Goal: Check status: Check status

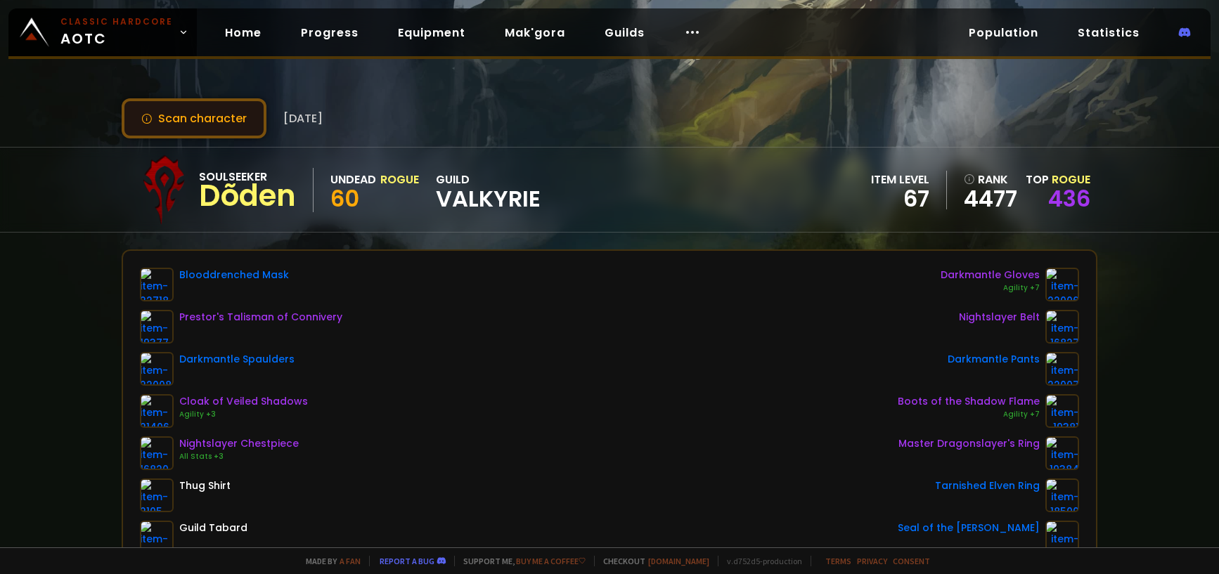
click at [241, 108] on button "Scan character" at bounding box center [194, 118] width 145 height 40
click at [544, 121] on div "Scan character 10 days ago" at bounding box center [609, 118] width 975 height 40
click at [544, 122] on div "Scan character 10 days ago" at bounding box center [609, 118] width 975 height 40
click at [186, 122] on button "Scan character" at bounding box center [194, 118] width 145 height 40
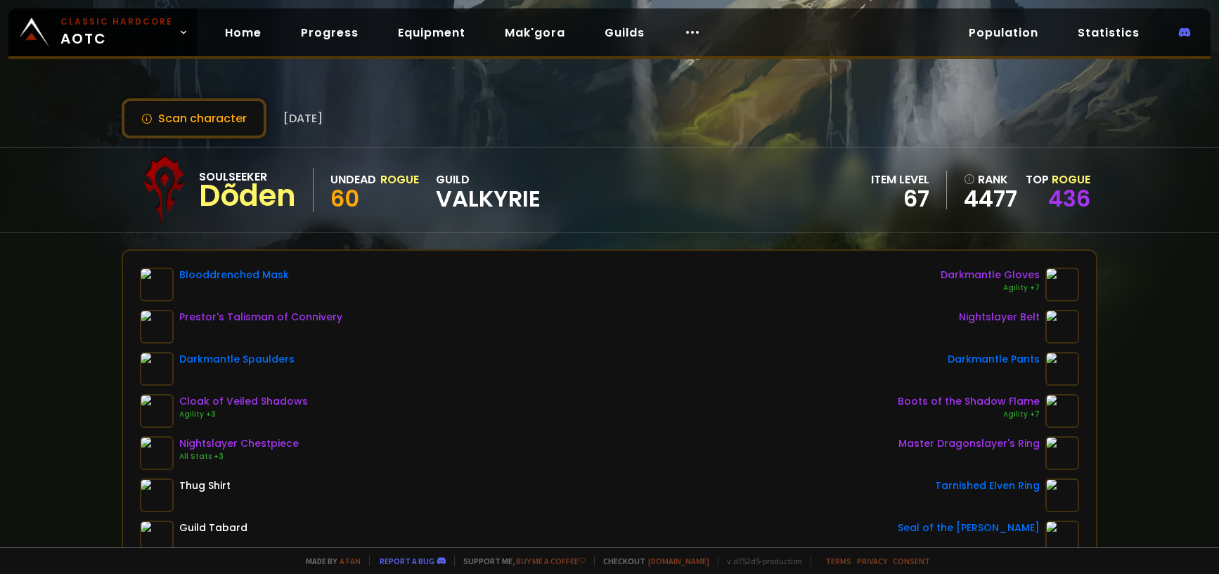
click at [196, 124] on button "Scan character" at bounding box center [194, 118] width 145 height 40
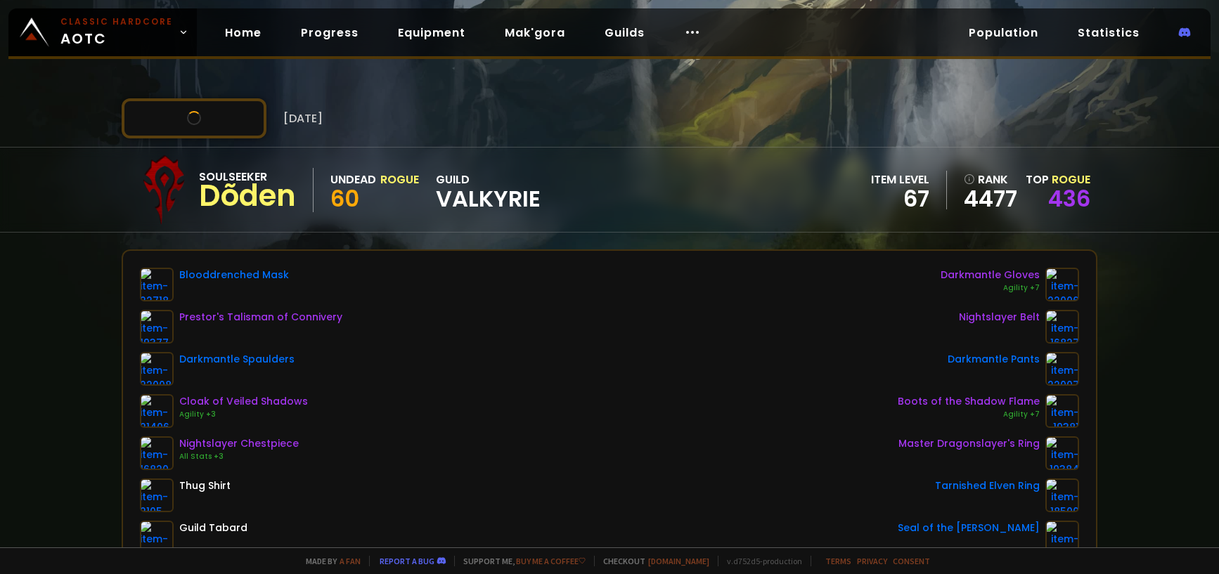
click at [196, 124] on button "Scan character" at bounding box center [194, 118] width 145 height 40
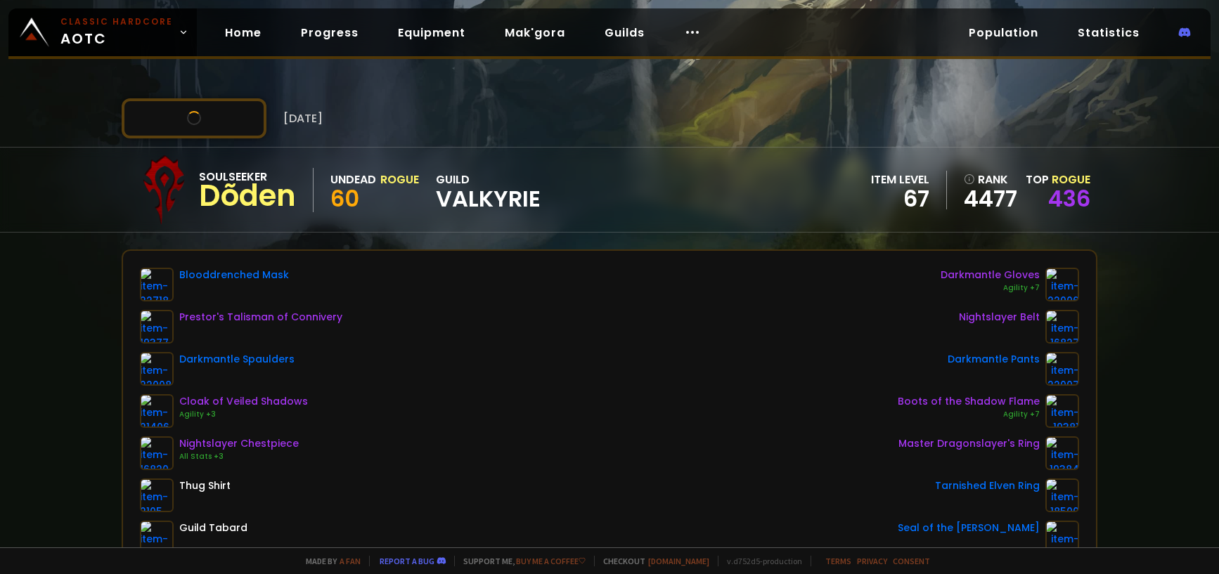
click at [196, 124] on button "Scan character" at bounding box center [194, 118] width 145 height 40
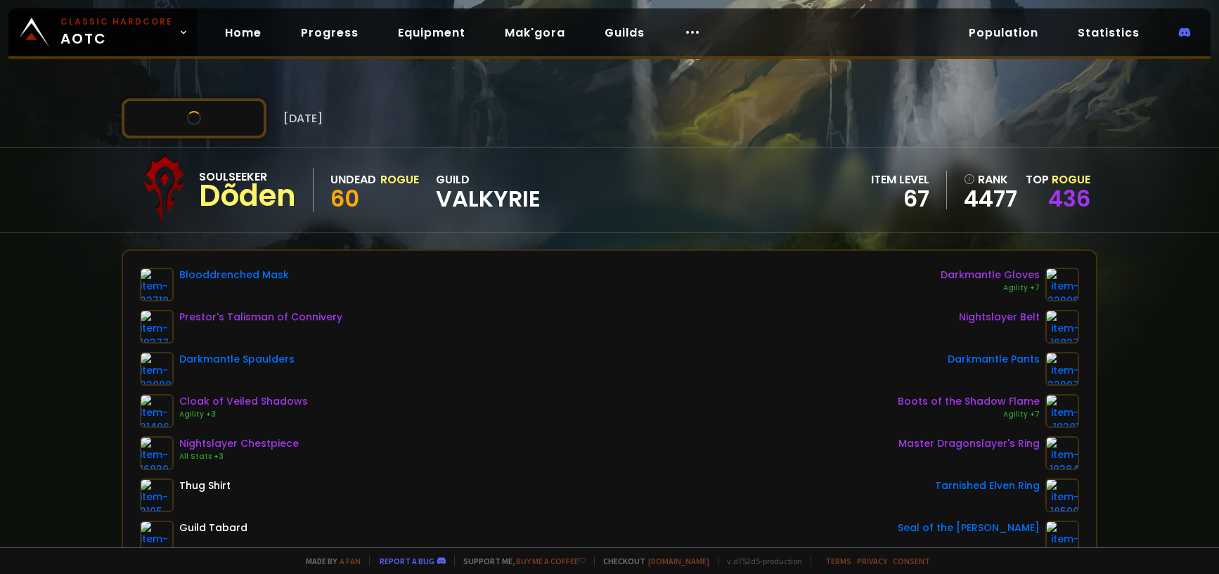
click at [196, 124] on button "Scan character" at bounding box center [194, 118] width 145 height 40
click at [210, 118] on button "Scan character" at bounding box center [194, 118] width 145 height 40
click at [217, 120] on button "Scan character" at bounding box center [194, 118] width 145 height 40
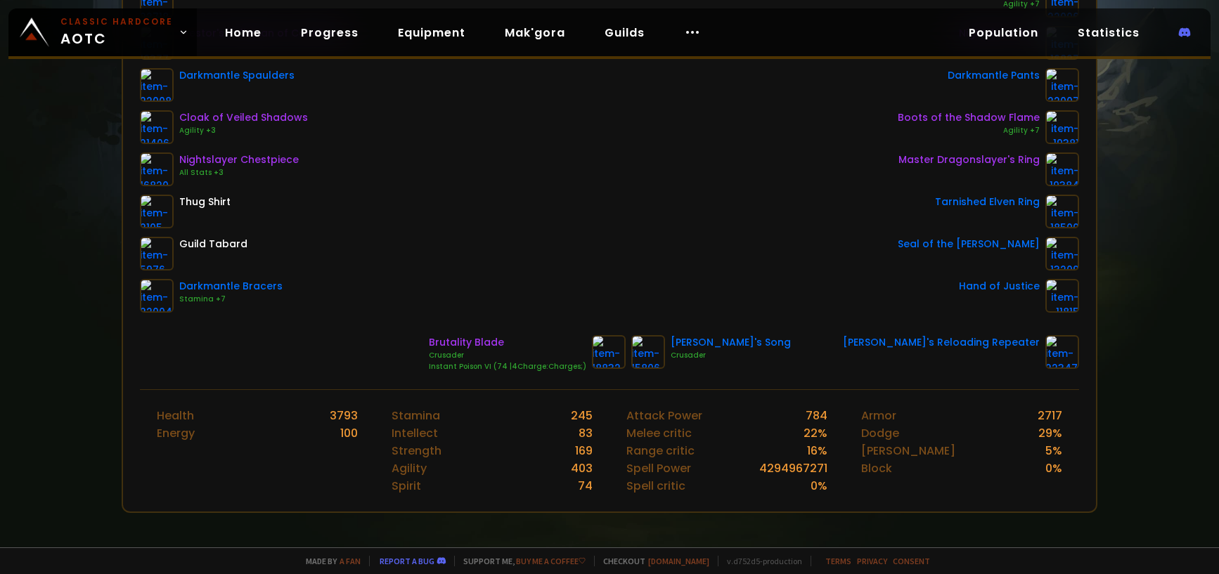
scroll to position [281, 0]
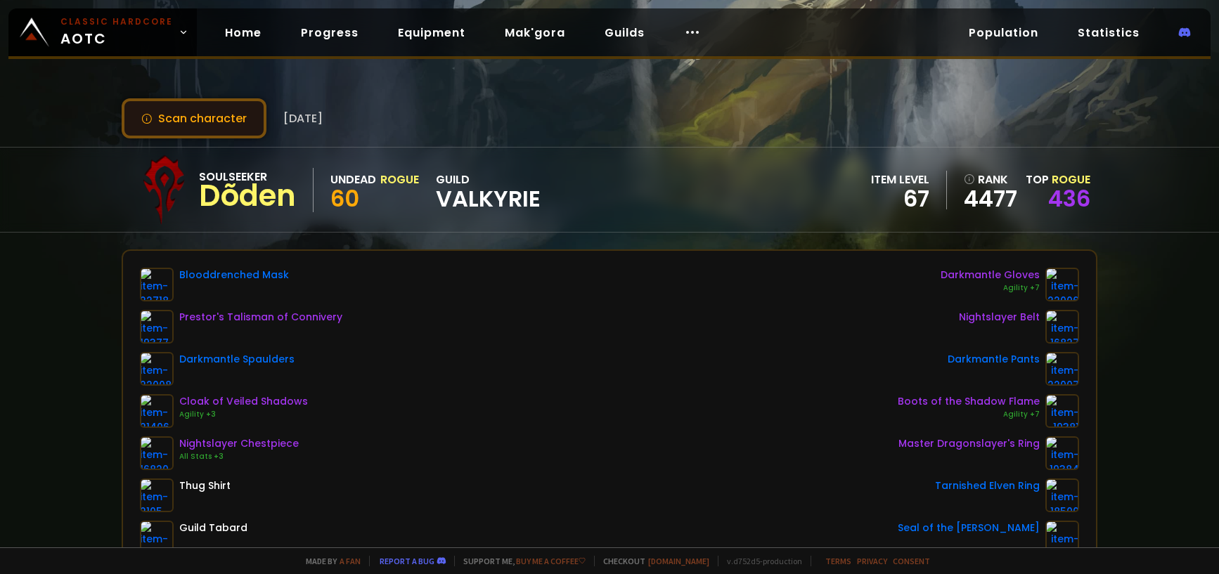
click at [195, 115] on button "Scan character" at bounding box center [194, 118] width 145 height 40
click at [193, 113] on button "Scan character" at bounding box center [194, 118] width 145 height 40
click at [191, 112] on button "Scan character" at bounding box center [194, 118] width 145 height 40
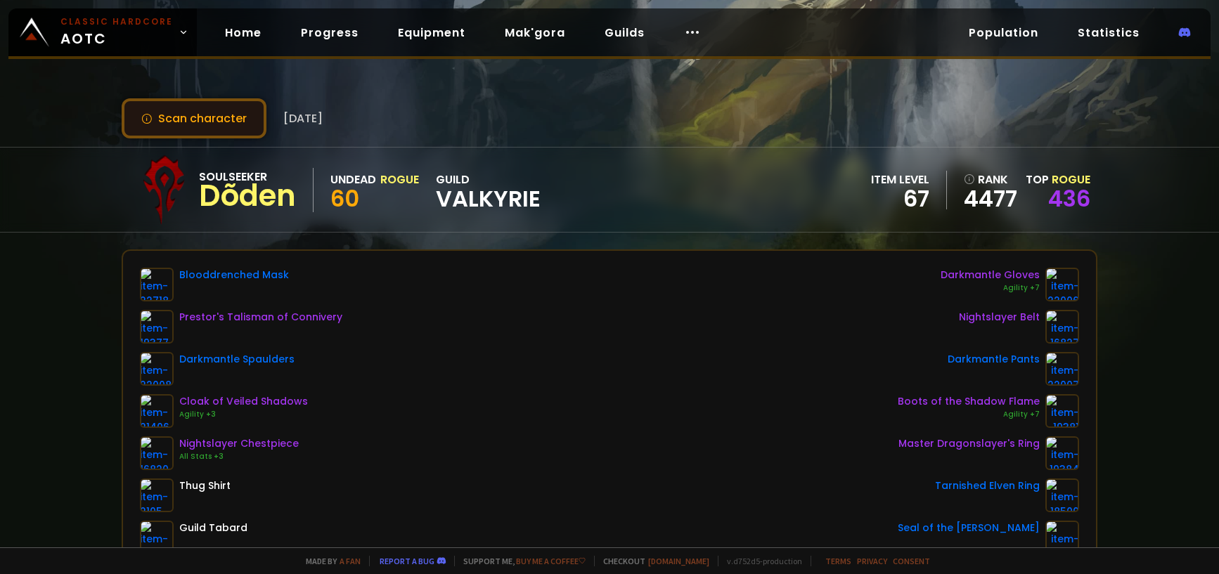
click at [228, 122] on button "Scan character" at bounding box center [194, 118] width 145 height 40
click at [207, 129] on button "Scan character" at bounding box center [194, 118] width 145 height 40
click at [207, 128] on button "Scan character" at bounding box center [194, 118] width 145 height 40
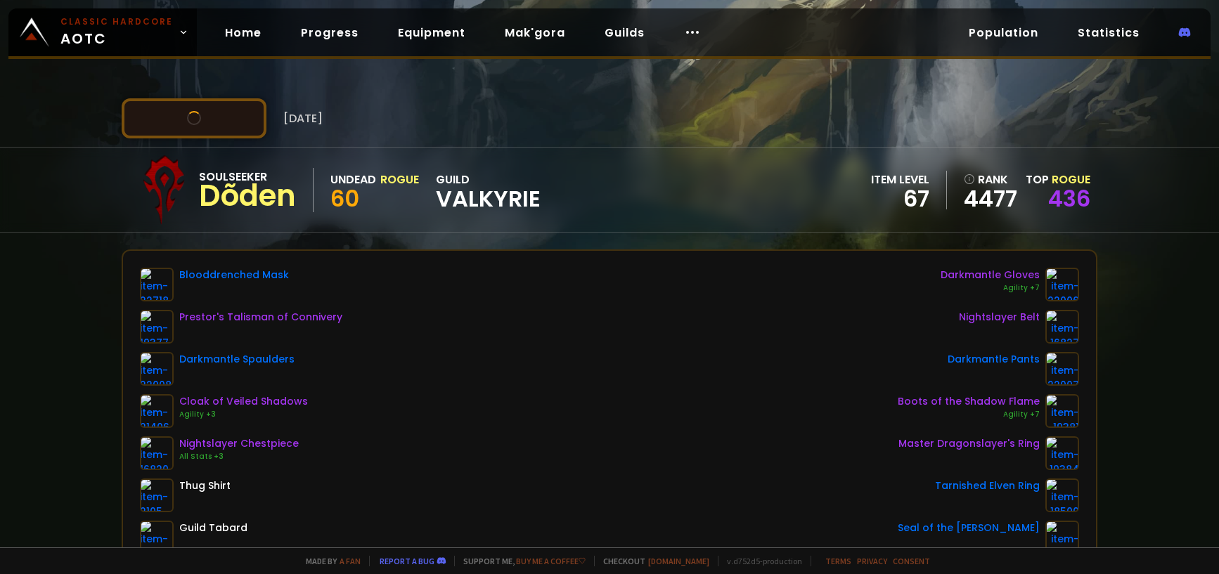
click at [207, 128] on button "Scan character" at bounding box center [194, 118] width 145 height 40
click at [207, 127] on button "Scan character" at bounding box center [194, 118] width 145 height 40
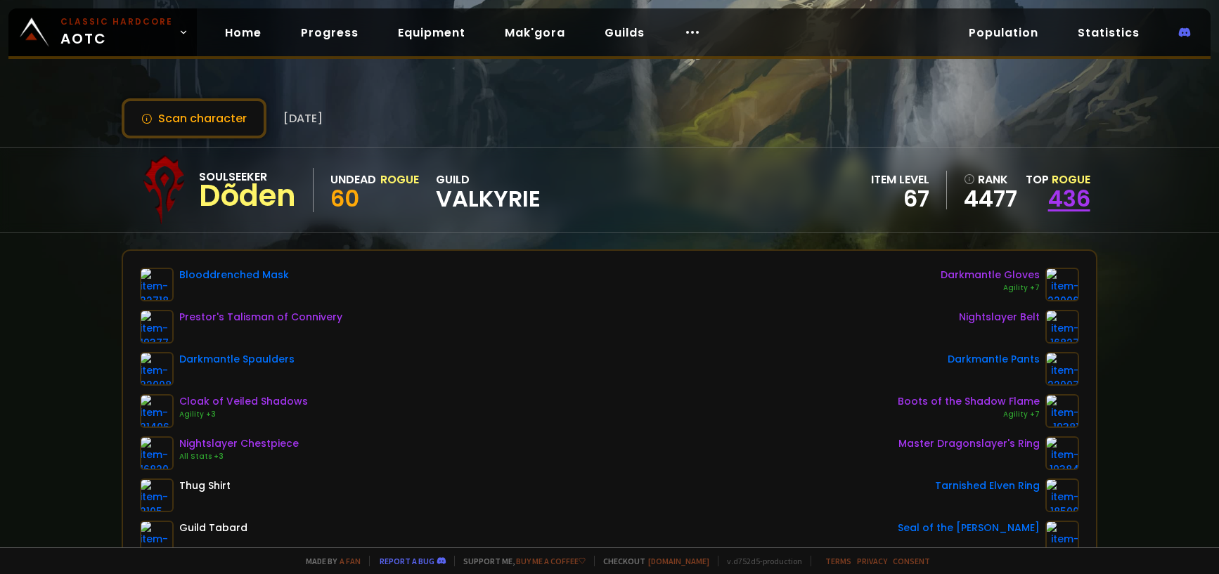
click at [1073, 200] on link "436" at bounding box center [1069, 199] width 42 height 32
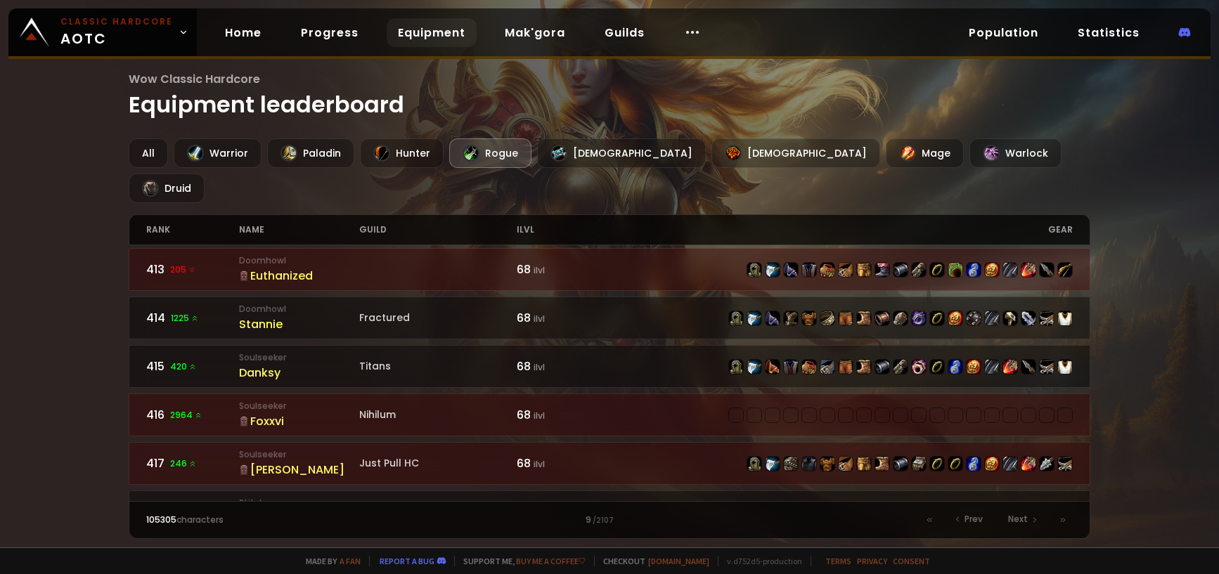
scroll to position [453, 0]
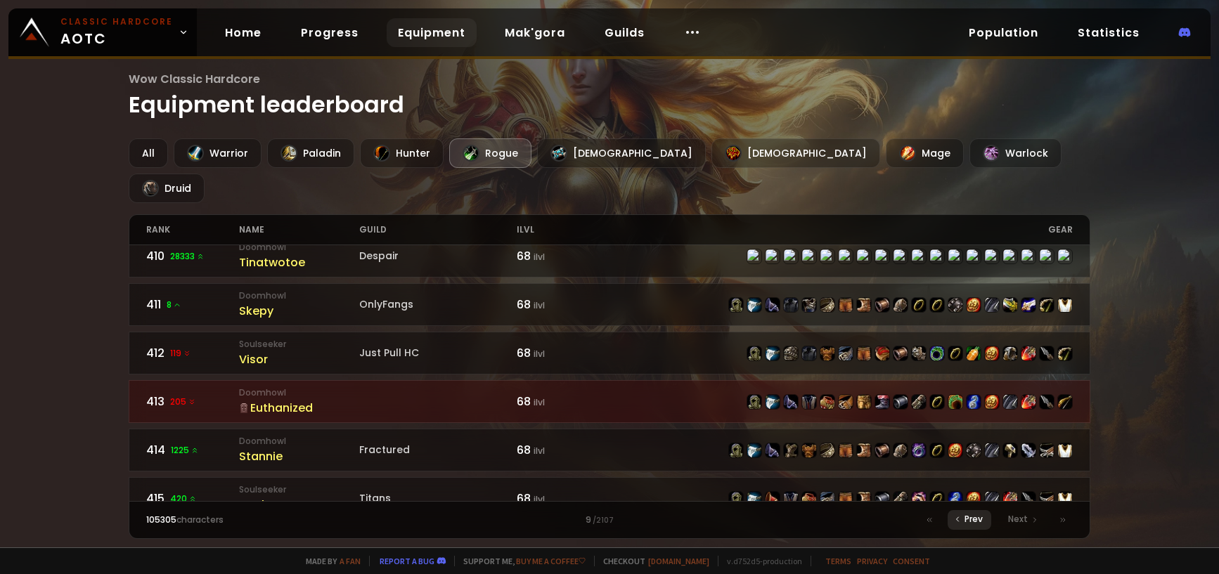
click at [972, 527] on div "Prev" at bounding box center [970, 520] width 44 height 20
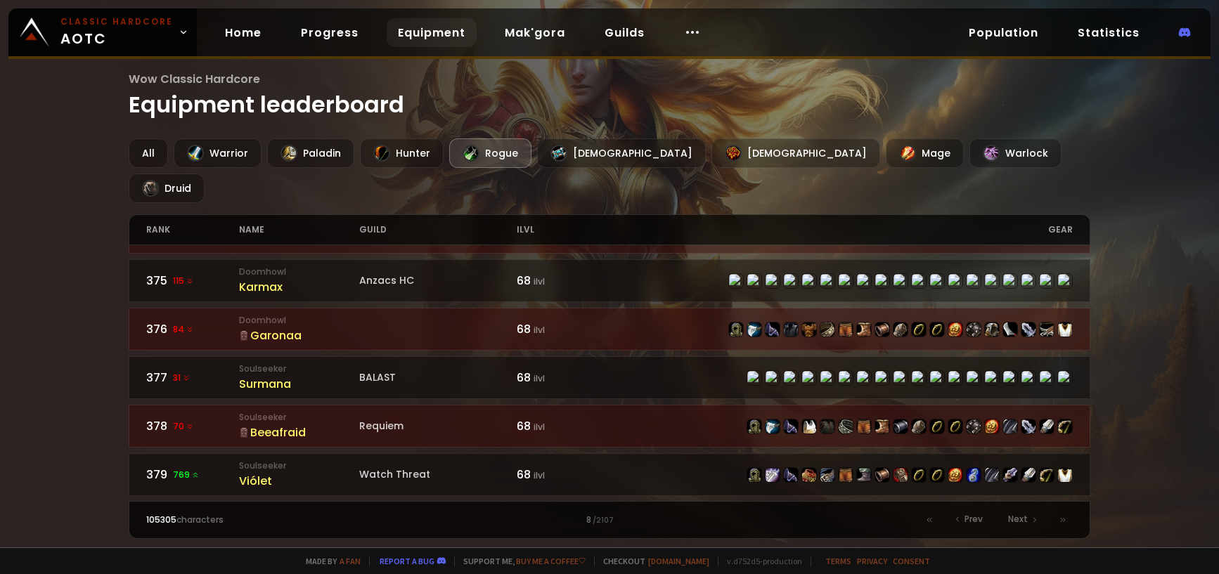
scroll to position [1086, 0]
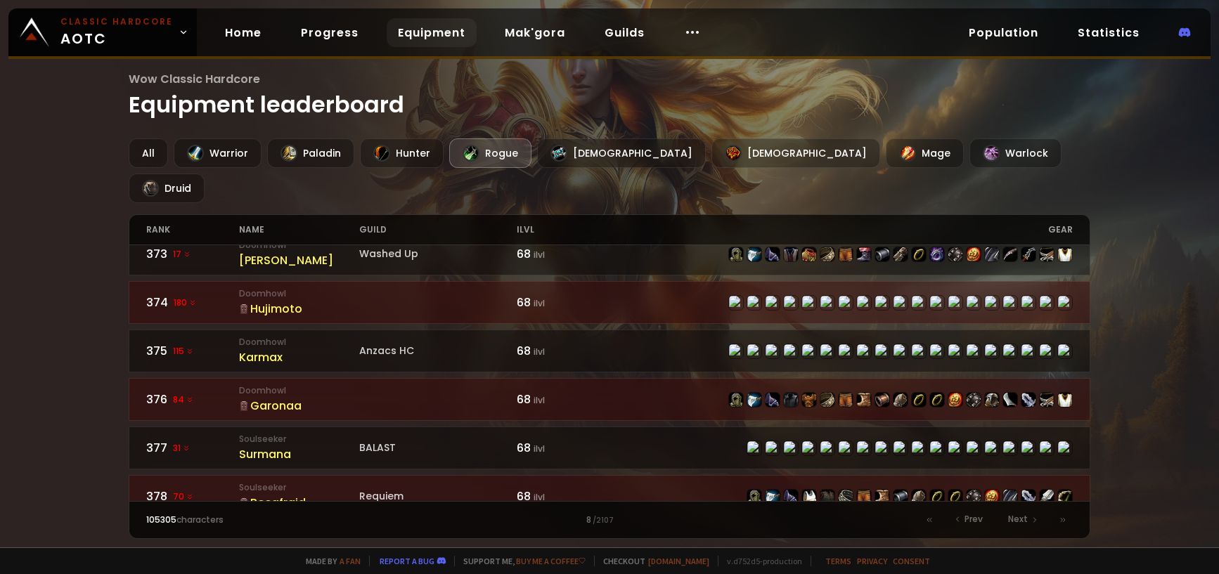
drag, startPoint x: 54, startPoint y: 435, endPoint x: 59, endPoint y: 223, distance: 211.7
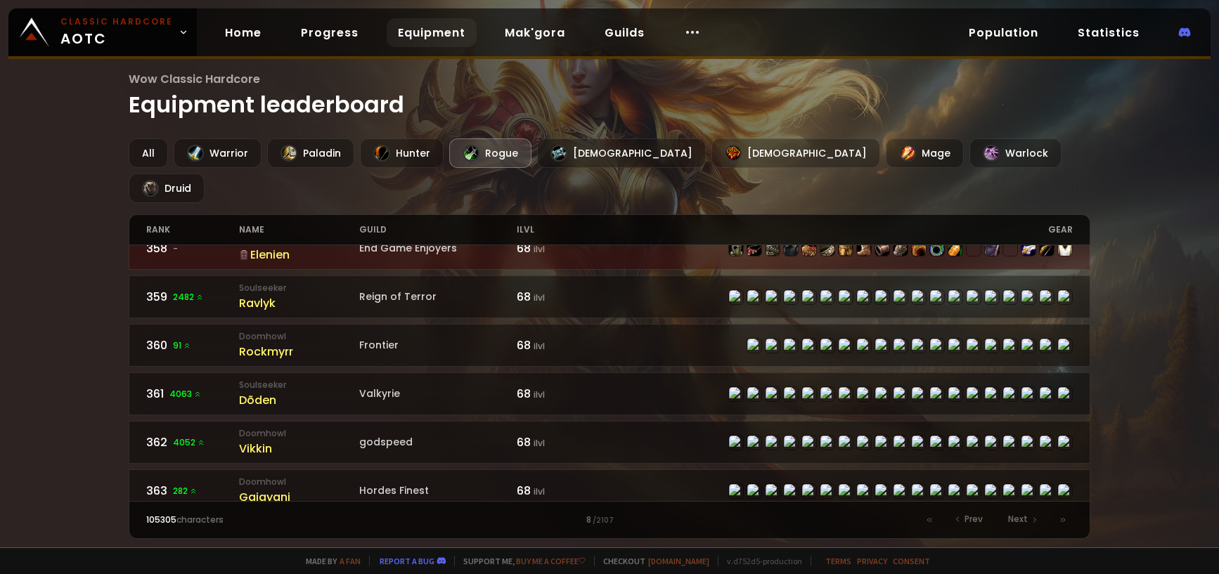
scroll to position [352, 0]
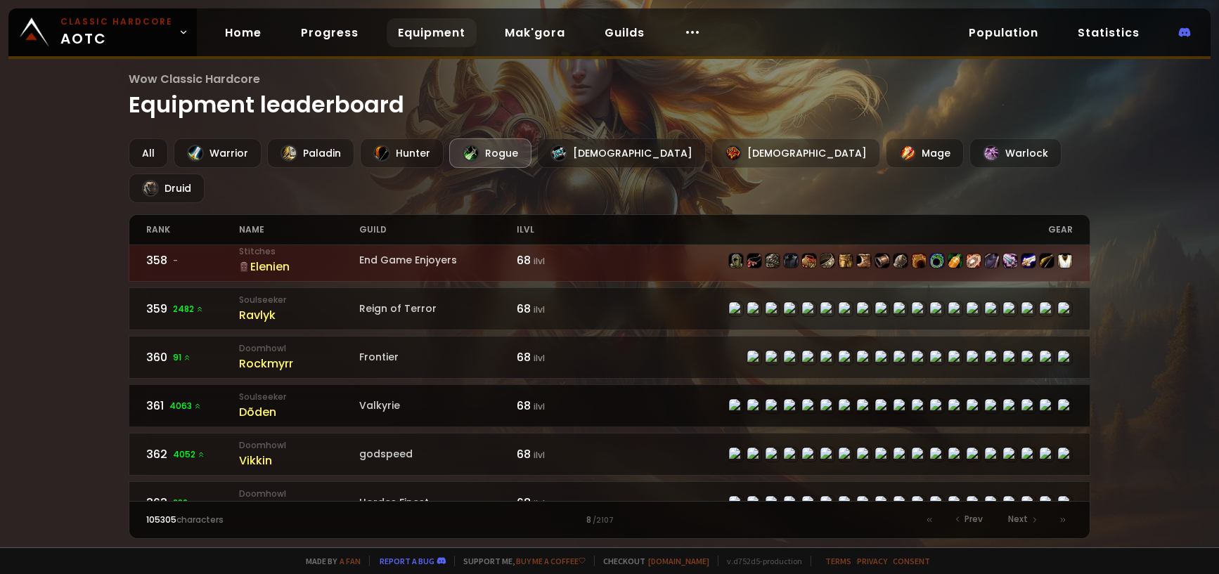
click at [249, 404] on div "Dõden" at bounding box center [299, 413] width 120 height 18
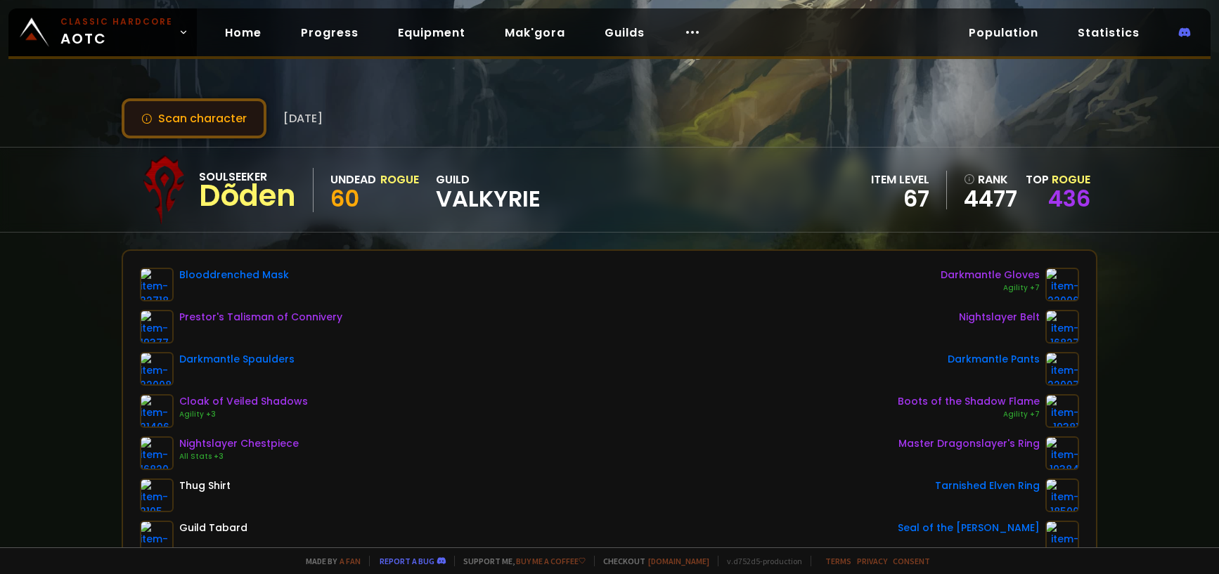
click at [215, 104] on button "Scan character" at bounding box center [194, 118] width 145 height 40
click at [207, 119] on button "Scan character" at bounding box center [194, 118] width 145 height 40
click at [980, 203] on link "4477" at bounding box center [990, 198] width 53 height 21
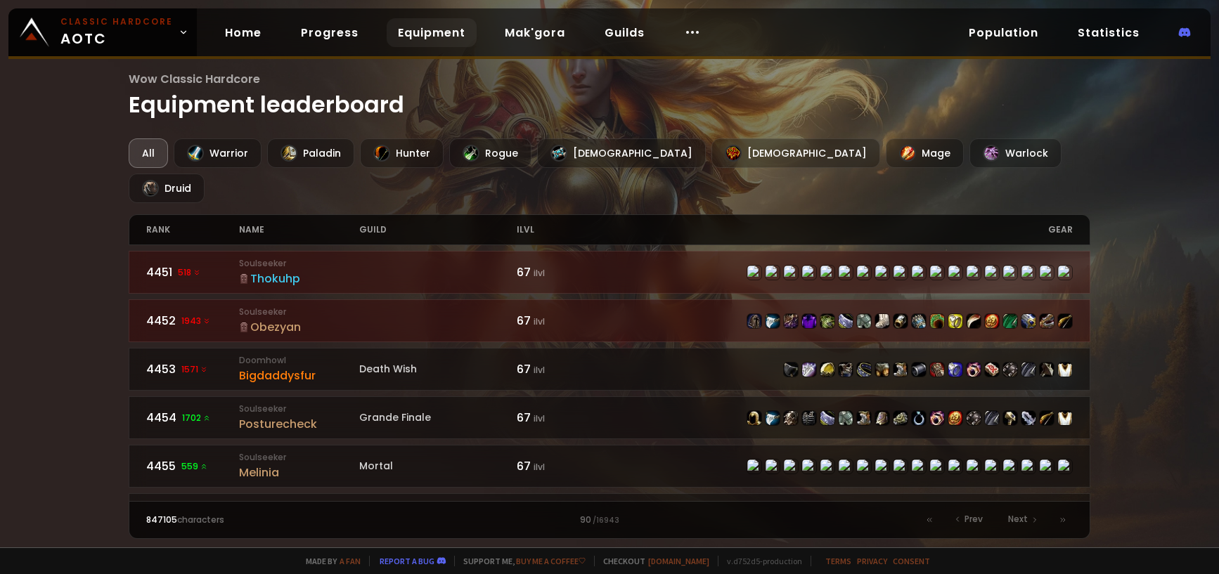
drag, startPoint x: 82, startPoint y: 219, endPoint x: 78, endPoint y: 231, distance: 12.0
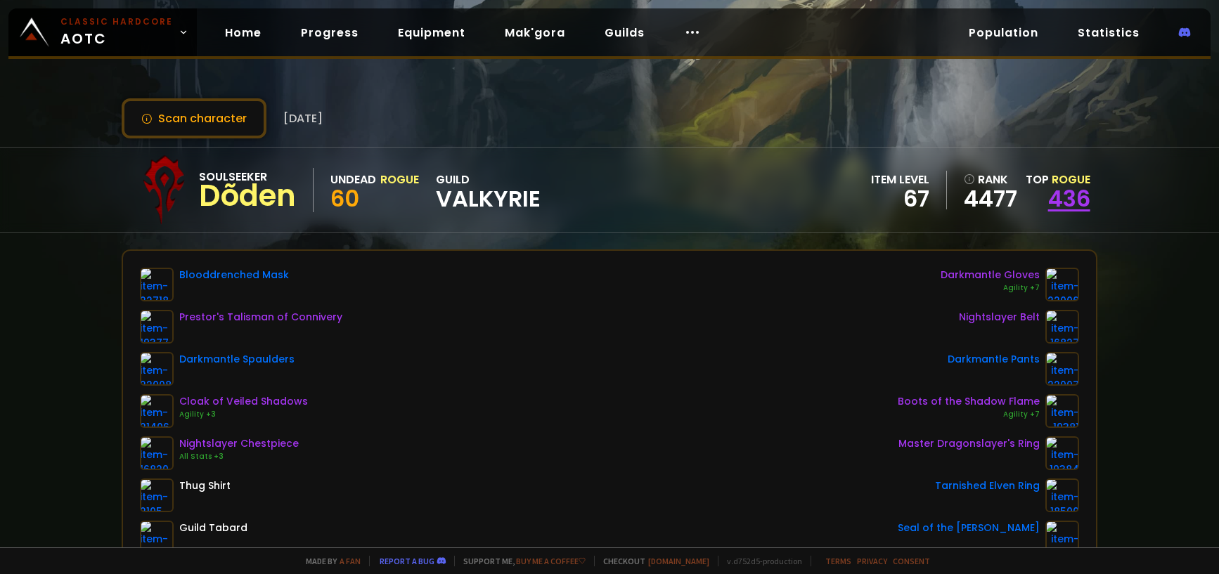
click at [1051, 207] on link "436" at bounding box center [1069, 199] width 42 height 32
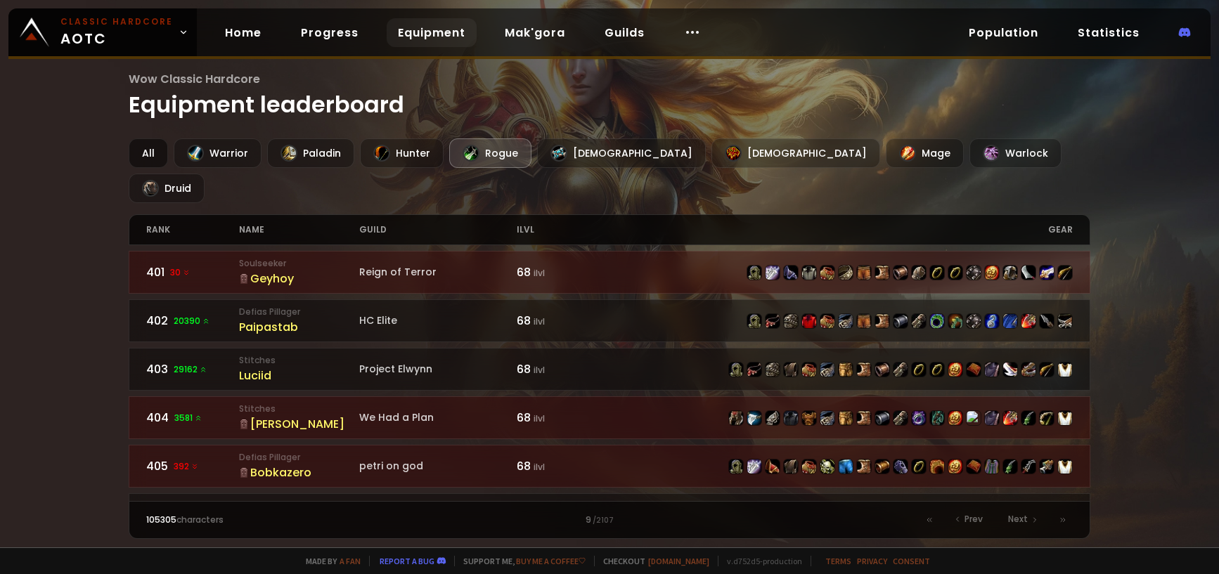
click at [166, 152] on div "All" at bounding box center [148, 154] width 39 height 30
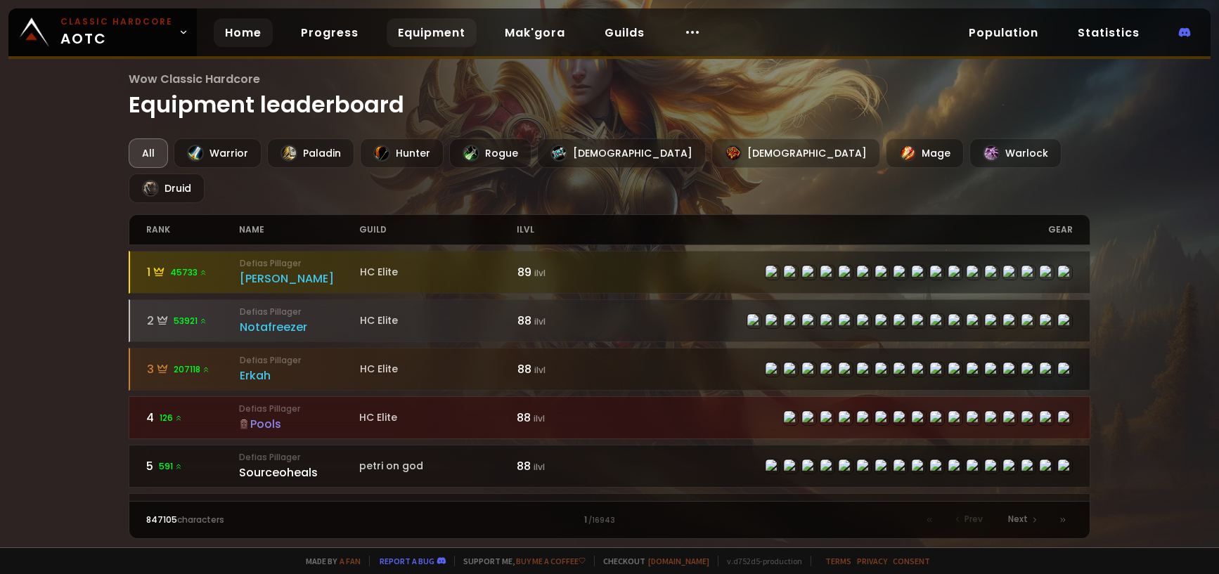
click at [219, 28] on link "Home" at bounding box center [243, 32] width 59 height 29
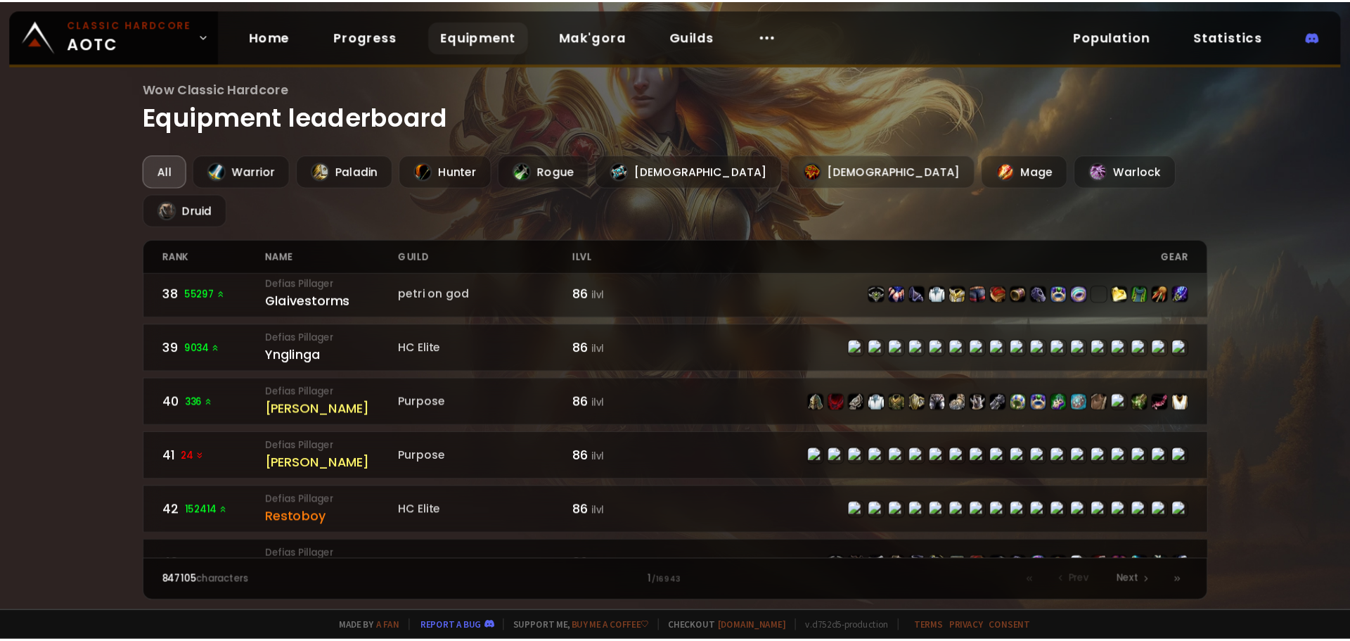
scroll to position [1789, 0]
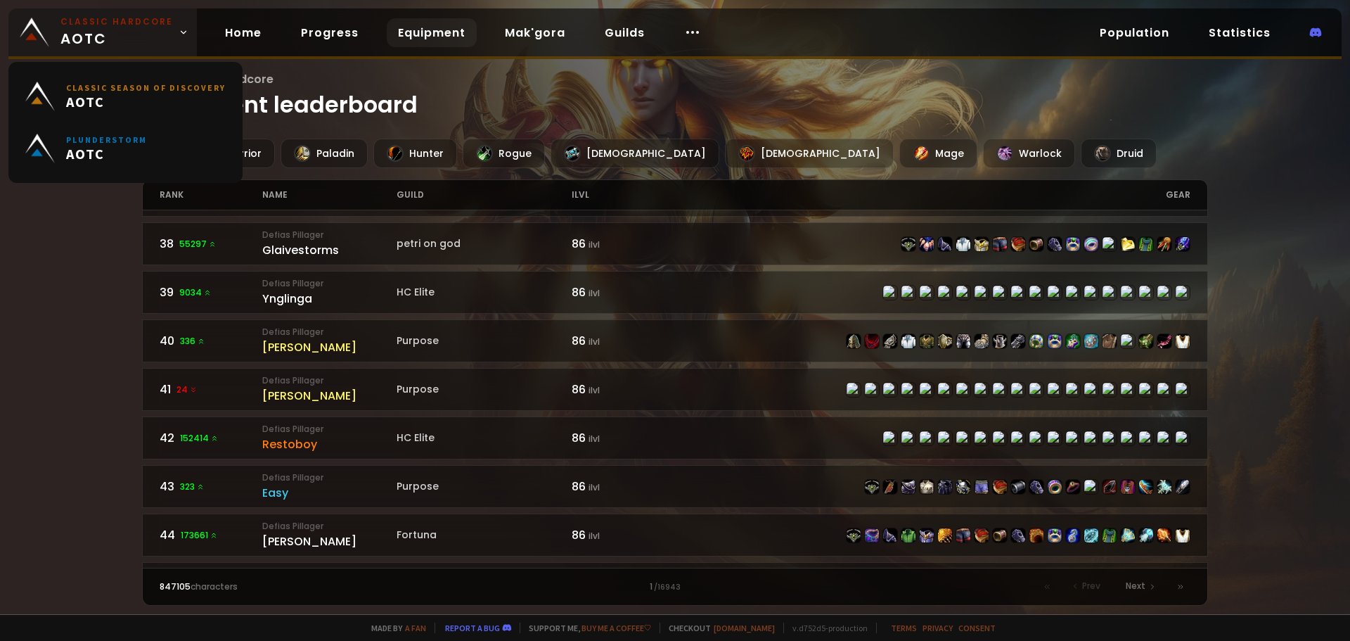
click at [105, 44] on span "Classic Hardcore AOTC" at bounding box center [116, 32] width 113 height 34
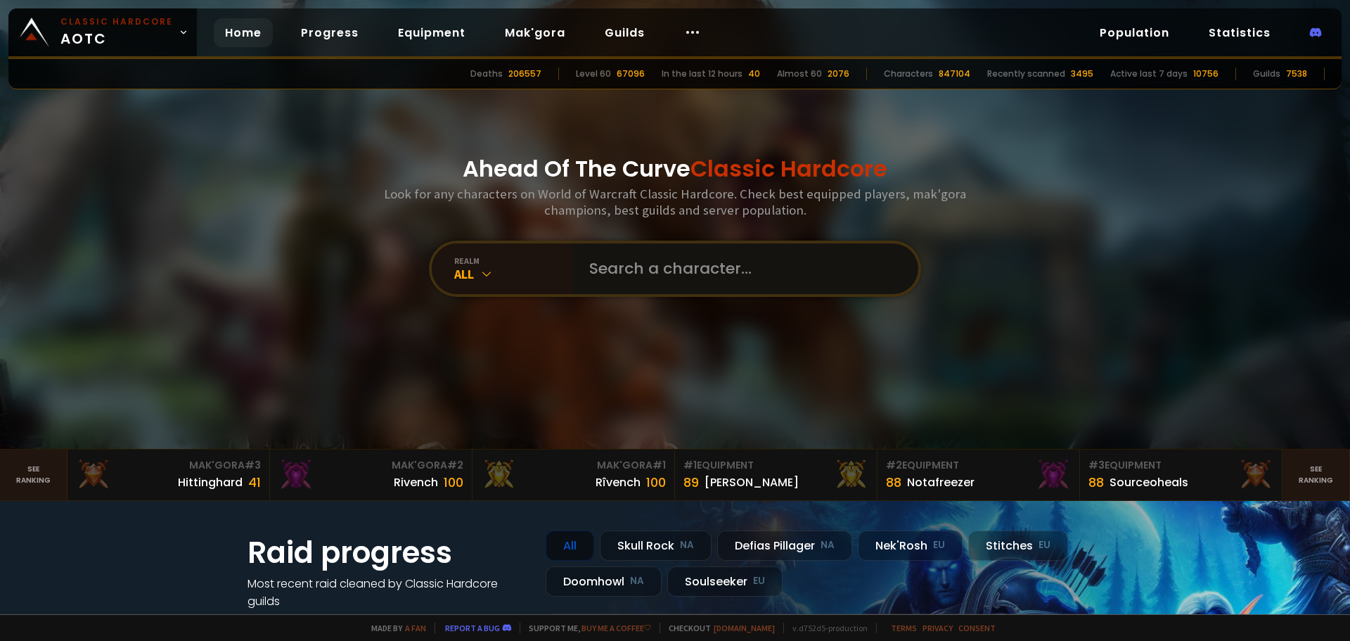
click at [690, 272] on input "text" at bounding box center [741, 268] width 321 height 51
click at [666, 274] on input "text" at bounding box center [741, 268] width 321 height 51
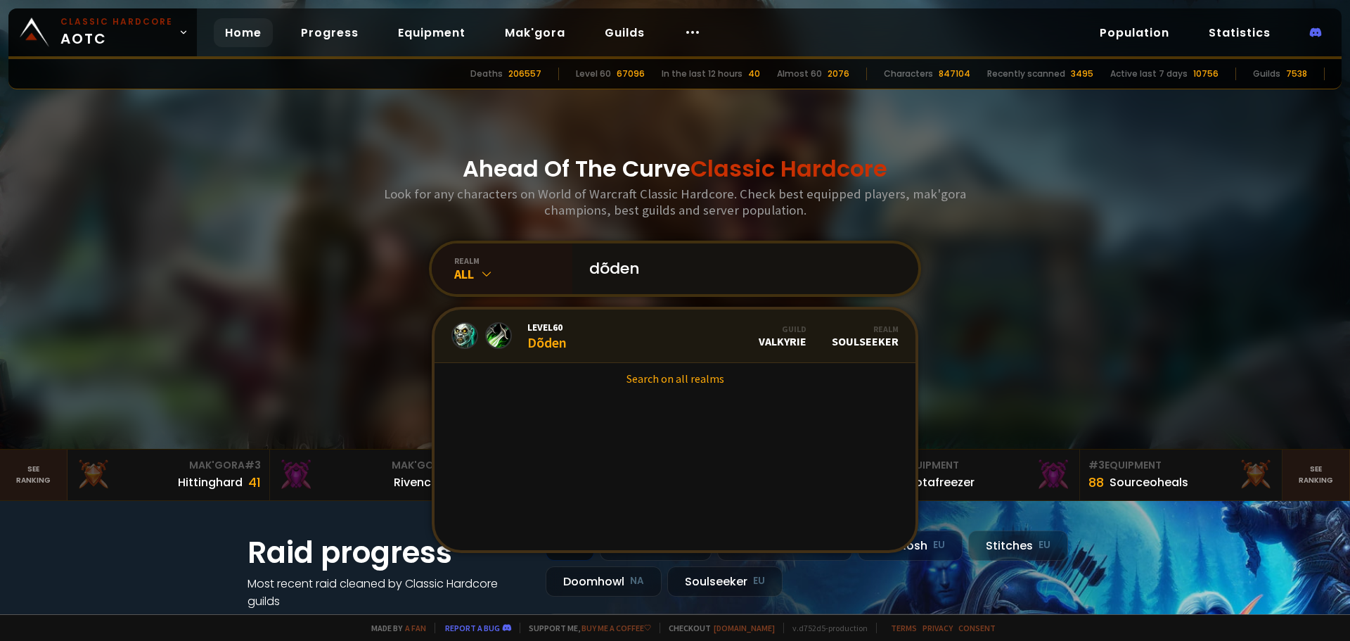
type input "dõden"
click at [566, 331] on link "Level 60 Dõden Guild Valkyrie Realm Soulseeker" at bounding box center [675, 335] width 481 height 53
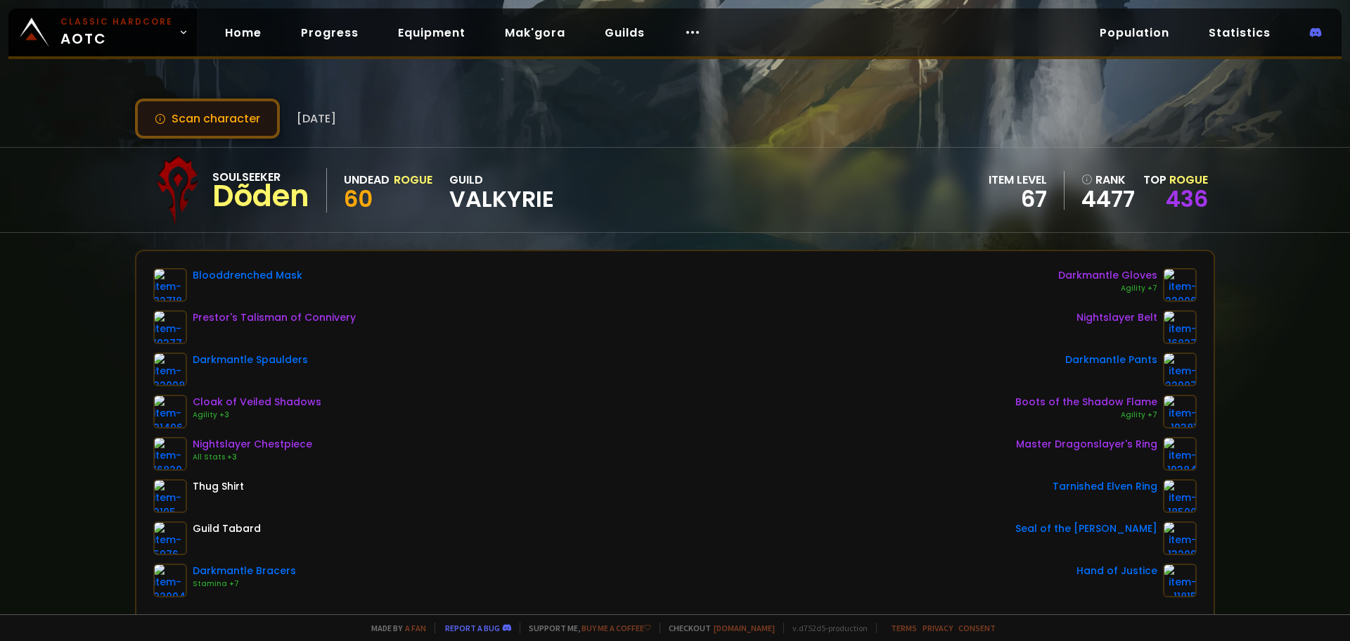
click at [216, 129] on button "Scan character" at bounding box center [207, 118] width 145 height 40
click at [214, 128] on button "Scan character" at bounding box center [207, 118] width 145 height 40
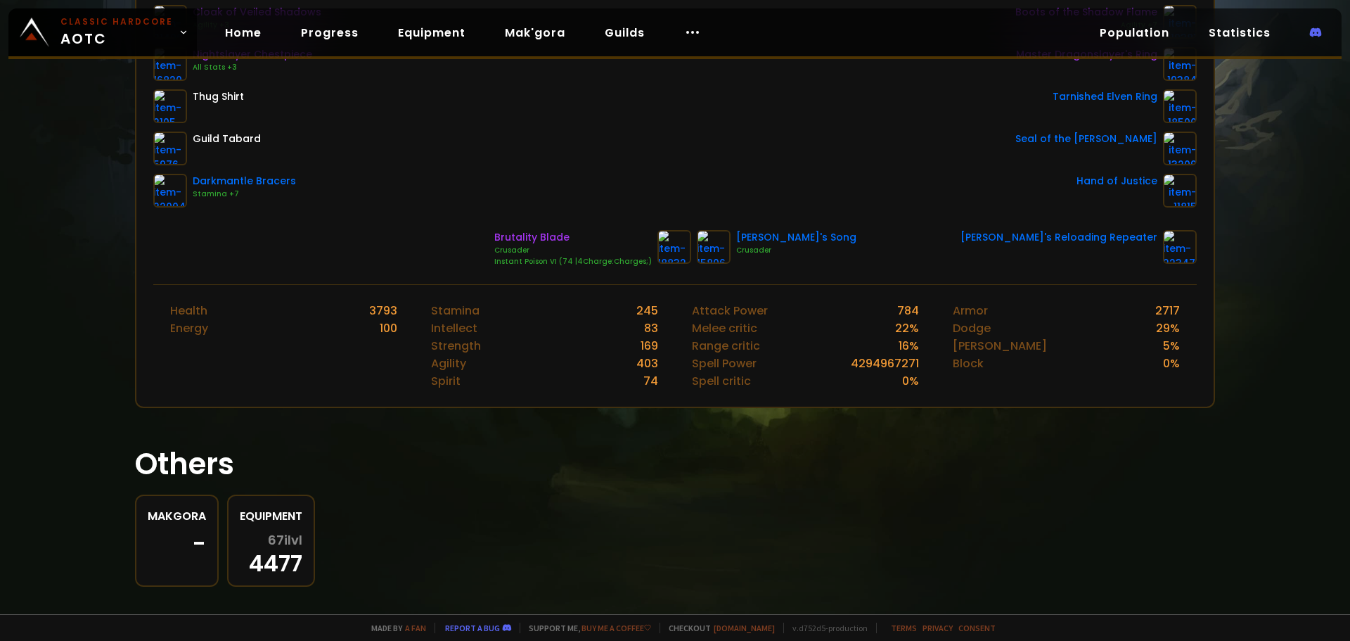
scroll to position [337, 0]
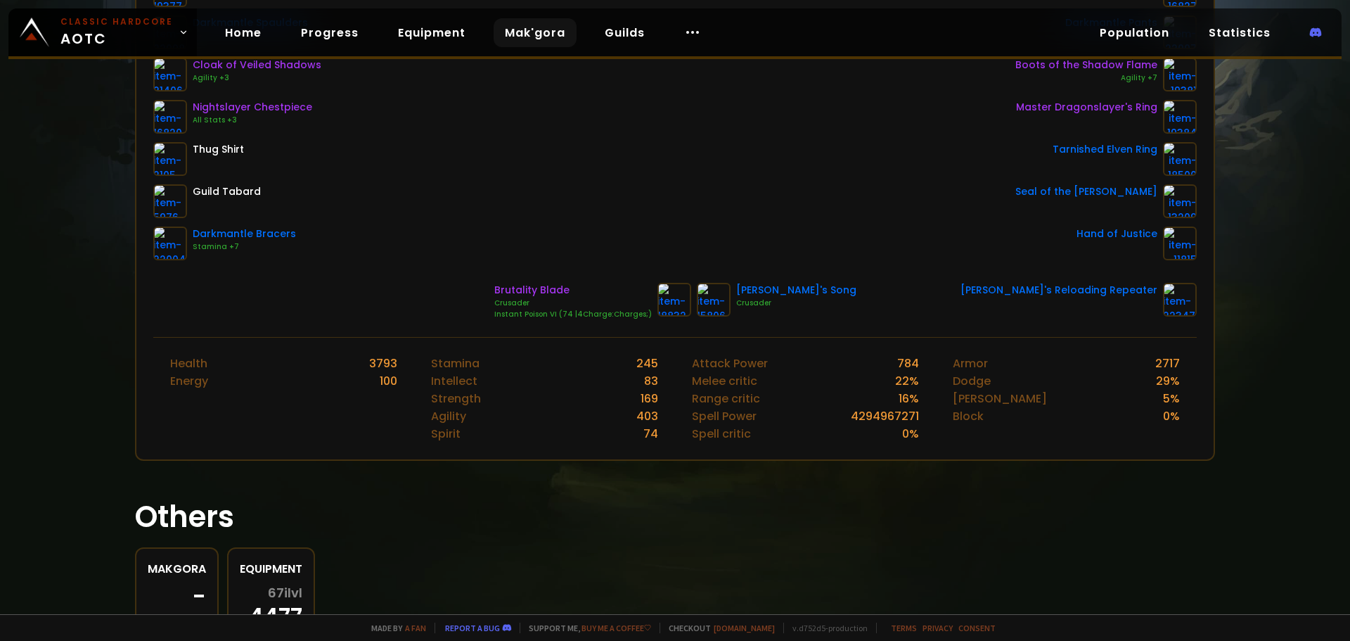
click at [527, 33] on link "Mak'gora" at bounding box center [535, 32] width 83 height 29
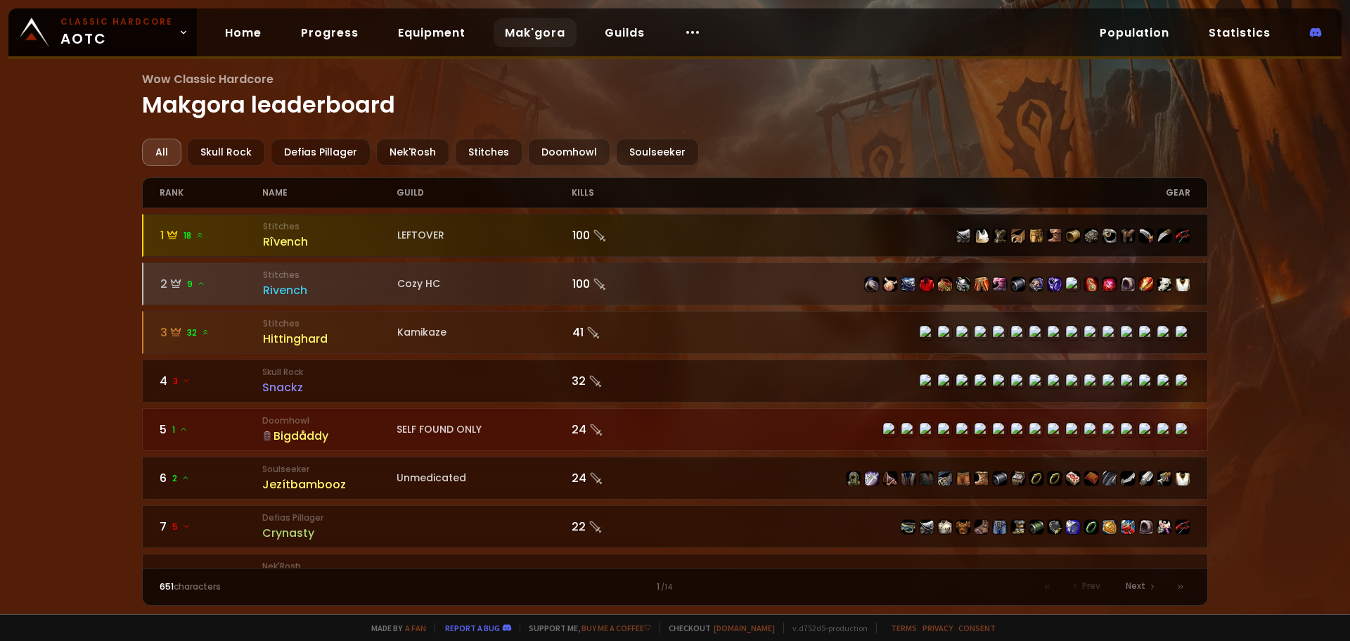
click at [481, 234] on div "LEFTOVER" at bounding box center [484, 235] width 175 height 15
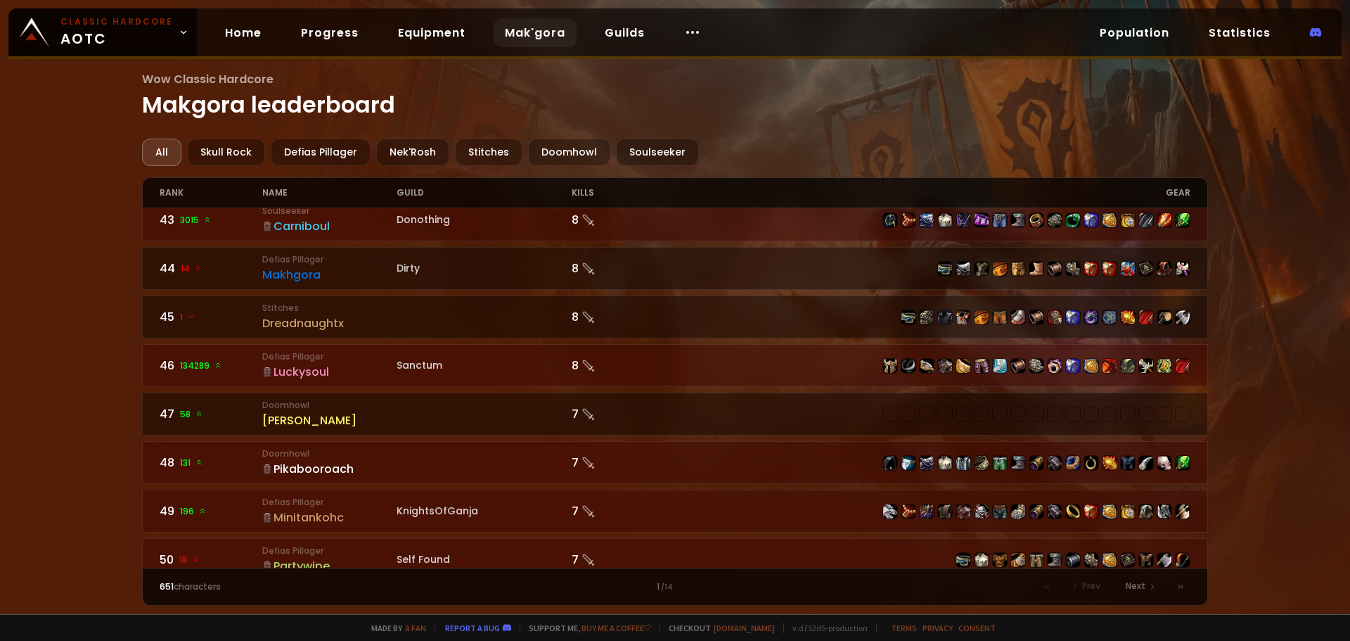
scroll to position [2072, 0]
